Goal: Task Accomplishment & Management: Manage account settings

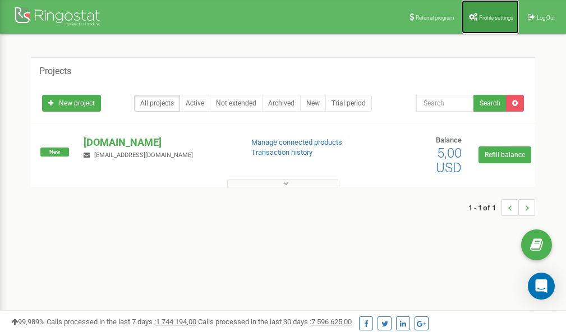
click at [486, 21] on link "Profile settings" at bounding box center [490, 17] width 57 height 34
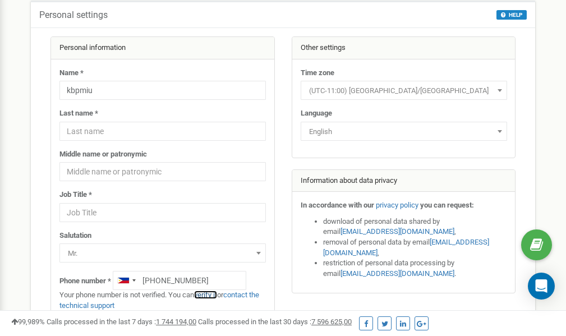
click at [211, 294] on link "verify it" at bounding box center [205, 295] width 23 height 8
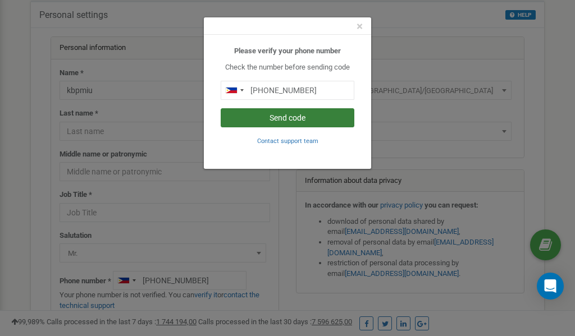
click at [288, 118] on button "Send code" at bounding box center [288, 117] width 134 height 19
